Goal: Information Seeking & Learning: Learn about a topic

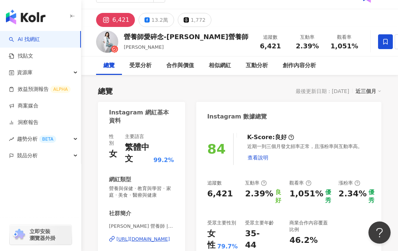
scroll to position [15, 0]
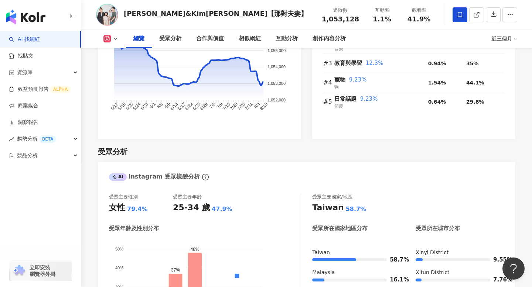
click at [124, 13] on div "Nico品筠&Kim京燁【那對夫妻】" at bounding box center [216, 13] width 184 height 9
drag, startPoint x: 126, startPoint y: 13, endPoint x: 225, endPoint y: 16, distance: 98.7
click at [225, 16] on div "Nico品筠&Kim京燁【那對夫妻】 追蹤數 1,053,128 互動率 1.1% 觀看率 41.9%" at bounding box center [306, 14] width 451 height 29
copy div "Nico品筠&Kim京燁【那對夫妻】"
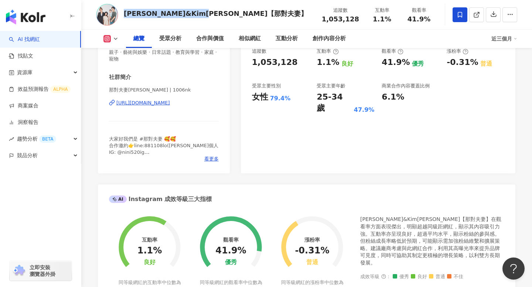
scroll to position [142, 0]
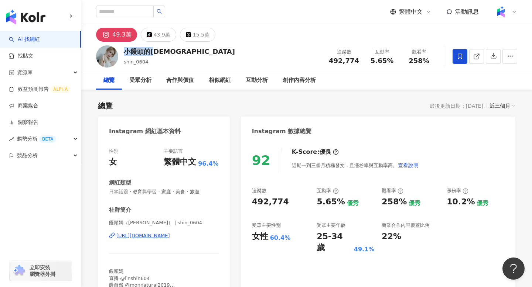
drag, startPoint x: 157, startPoint y: 52, endPoint x: 124, endPoint y: 51, distance: 32.5
click at [124, 51] on div "小饅頭的媽 shin_0604 追蹤數 492,774 互動率 5.65% 觀看率 258%" at bounding box center [306, 56] width 451 height 29
copy div "小饅頭的[DEMOGRAPHIC_DATA]"
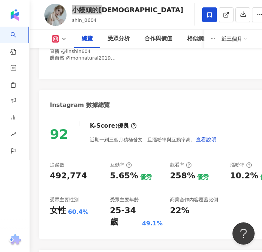
scroll to position [228, 0]
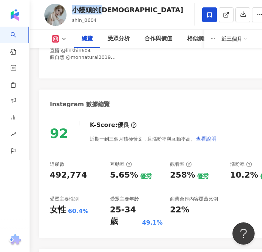
click at [60, 37] on button at bounding box center [59, 38] width 30 height 7
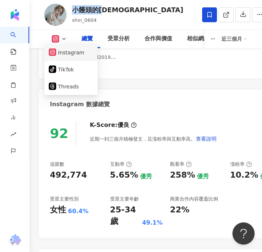
click at [77, 52] on button "Instagram" at bounding box center [71, 52] width 44 height 10
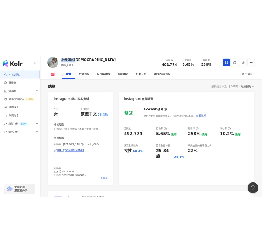
scroll to position [43, 0]
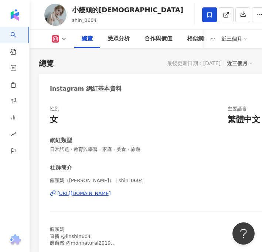
click at [140, 151] on span "日常話題 · 教育與學習 · 家庭 · 美食 · 旅遊" at bounding box center [166, 149] width 233 height 7
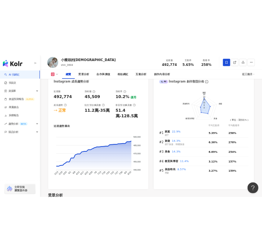
scroll to position [408, 0]
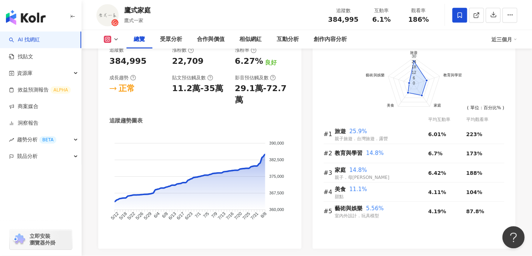
scroll to position [431, 0]
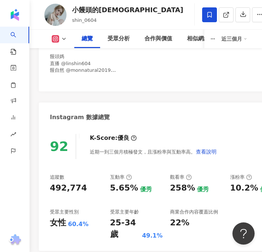
click at [99, 10] on div "小饅頭的[DEMOGRAPHIC_DATA]" at bounding box center [127, 9] width 111 height 9
drag, startPoint x: 111, startPoint y: 10, endPoint x: 71, endPoint y: 8, distance: 40.7
click at [71, 8] on div "小饅頭的媽 shin_0604 追蹤數 492,774 互動率 5.65% 觀看率 258%" at bounding box center [146, 14] width 232 height 29
copy div "小饅頭的[DEMOGRAPHIC_DATA]"
